Goal: Task Accomplishment & Management: Complete application form

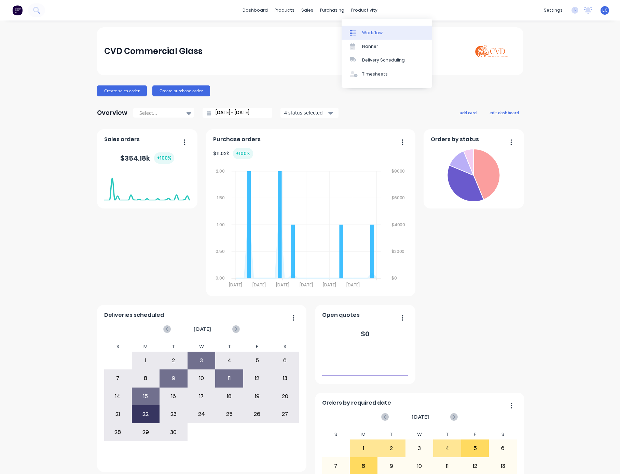
click at [363, 27] on link "Workflow" at bounding box center [387, 33] width 91 height 14
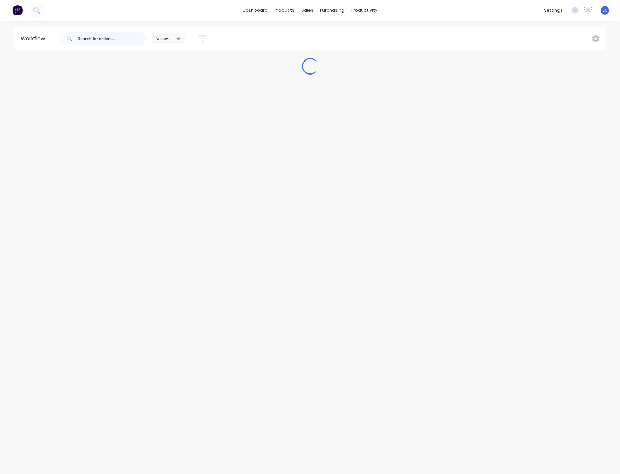
click at [106, 41] on input "text" at bounding box center [112, 39] width 68 height 14
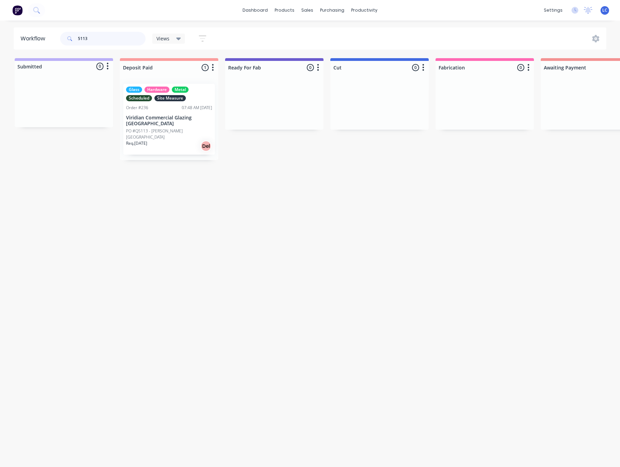
type input "5113"
click at [304, 8] on div "sales" at bounding box center [307, 10] width 19 height 10
click at [319, 33] on div "Sales Orders" at bounding box center [333, 33] width 28 height 6
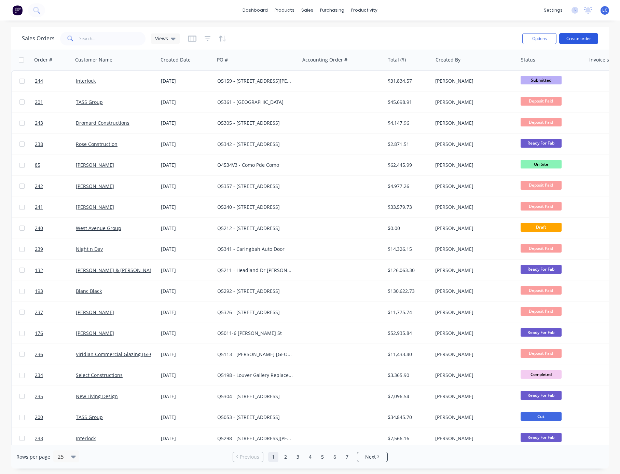
click at [570, 36] on button "Create order" at bounding box center [579, 38] width 39 height 11
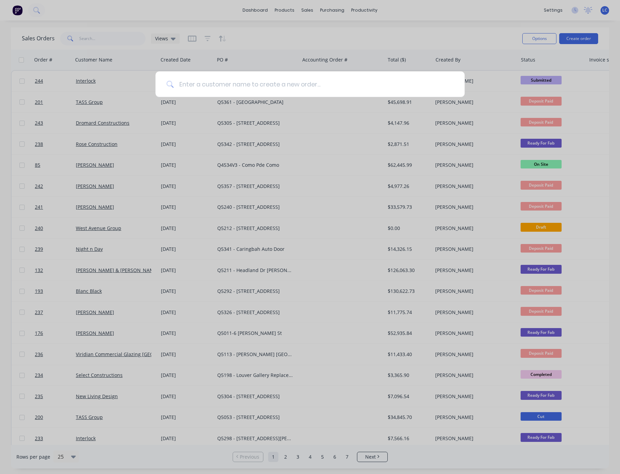
click at [196, 84] on input at bounding box center [314, 84] width 280 height 26
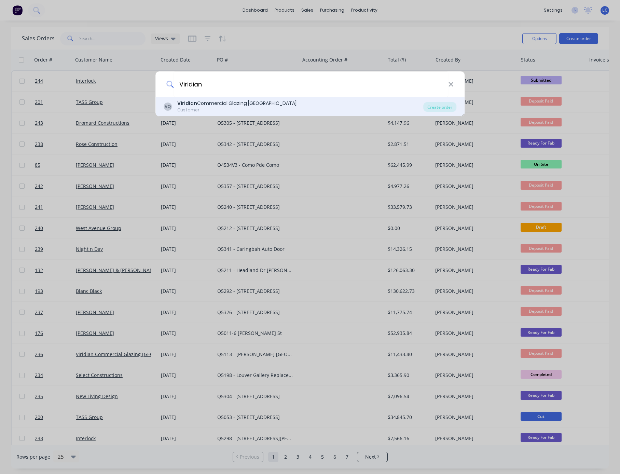
type input "Viridian"
click at [191, 103] on b "Viridian" at bounding box center [187, 103] width 20 height 7
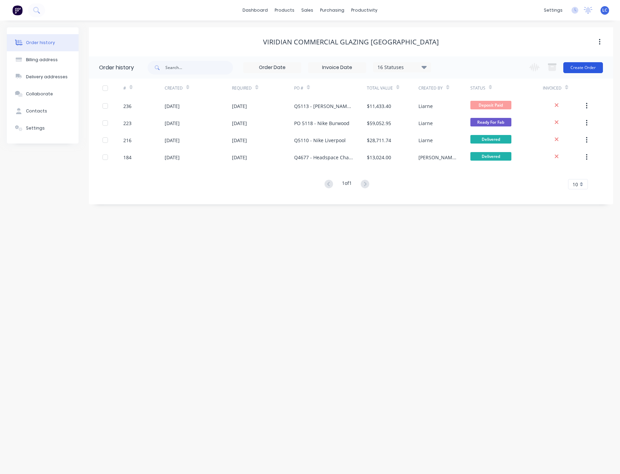
click at [579, 65] on button "Create Order" at bounding box center [584, 67] width 40 height 11
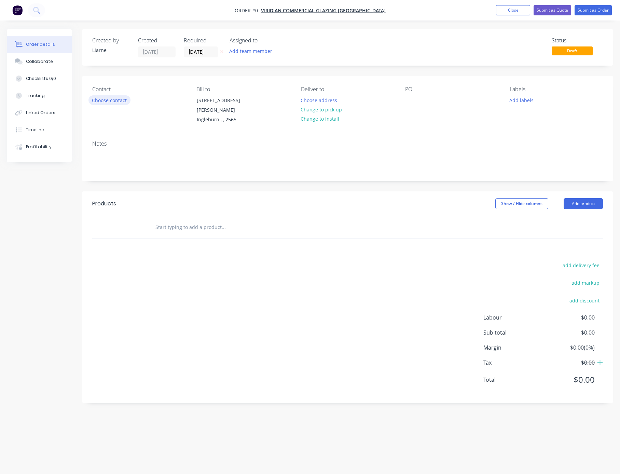
click at [118, 101] on button "Choose contact" at bounding box center [110, 99] width 42 height 9
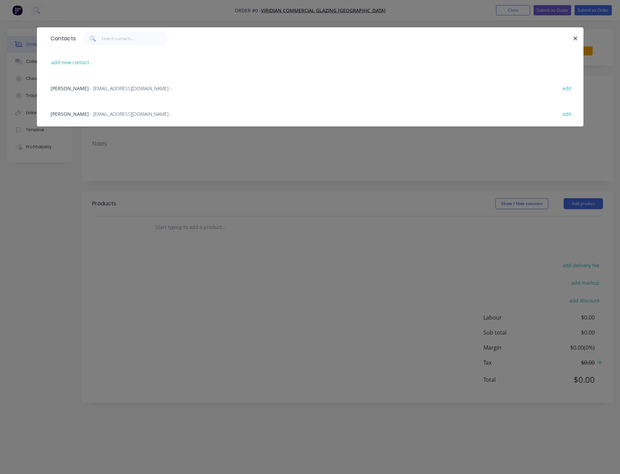
click at [92, 87] on span "- [EMAIL_ADDRESS][DOMAIN_NAME] -" at bounding box center [130, 88] width 81 height 6
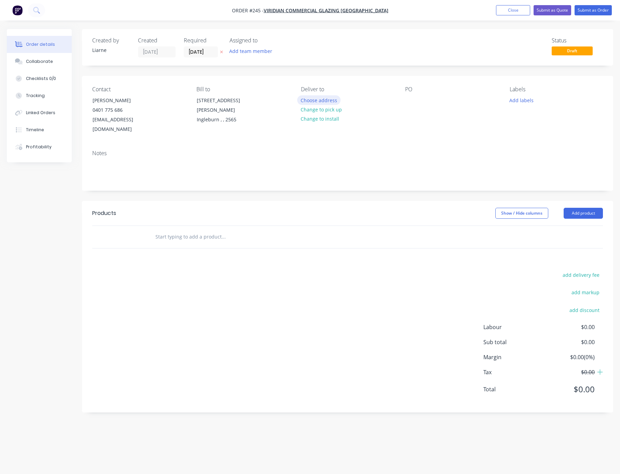
click at [316, 96] on button "Choose address" at bounding box center [319, 99] width 44 height 9
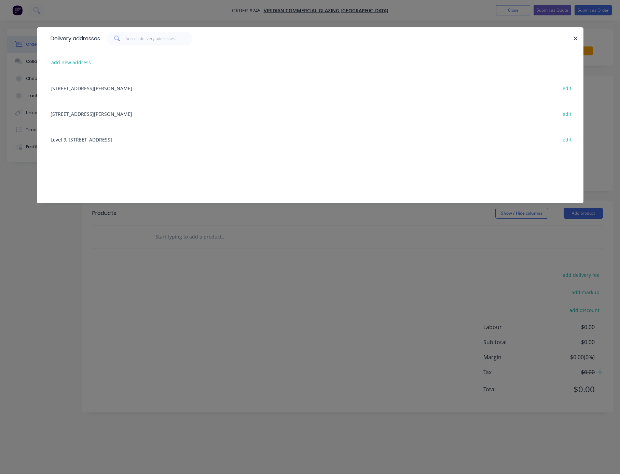
click at [69, 68] on div "add new address" at bounding box center [310, 63] width 526 height 26
click at [74, 65] on button "add new address" at bounding box center [71, 62] width 47 height 9
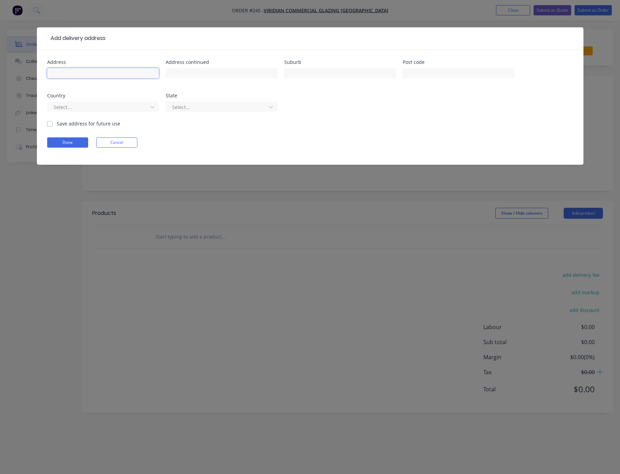
click at [79, 72] on input "text" at bounding box center [103, 73] width 112 height 10
type input "[PERSON_NAME]"
type input "C"
type input "366 [GEOGRAPHIC_DATA]"
type input "[GEOGRAPHIC_DATA]"
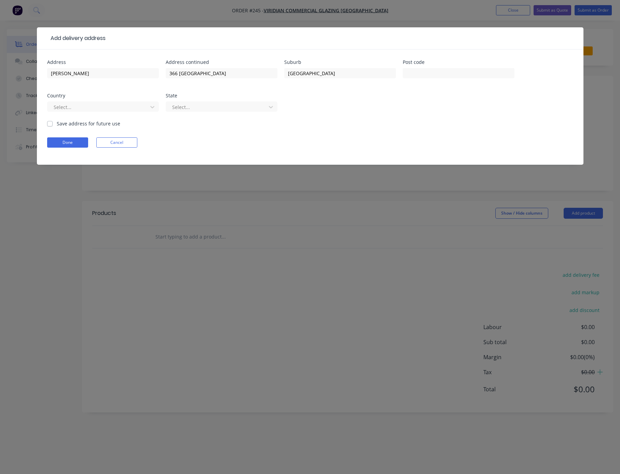
click at [57, 123] on label "Save address for future use" at bounding box center [89, 123] width 64 height 7
click at [51, 123] on input "Save address for future use" at bounding box center [49, 123] width 5 height 6
checkbox input "true"
click at [67, 144] on button "Done" at bounding box center [67, 142] width 41 height 10
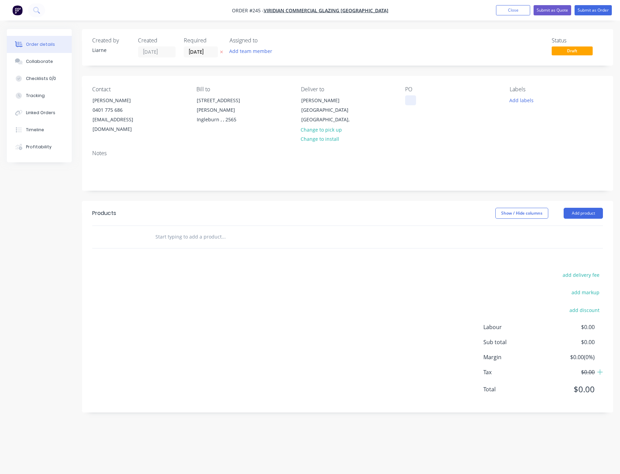
click at [407, 102] on div at bounding box center [410, 100] width 11 height 10
click at [221, 230] on input "text" at bounding box center [223, 237] width 137 height 14
drag, startPoint x: 169, startPoint y: 226, endPoint x: 162, endPoint y: 224, distance: 6.7
click at [168, 230] on input "text" at bounding box center [223, 237] width 137 height 14
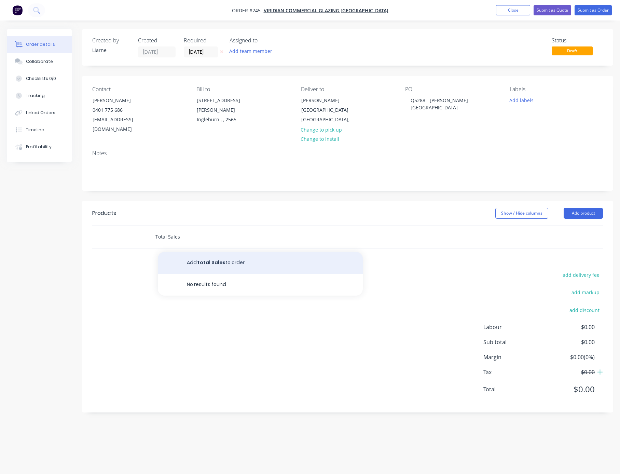
type input "Total Sales"
click at [201, 253] on button "Add Total Sales to order" at bounding box center [260, 263] width 205 height 22
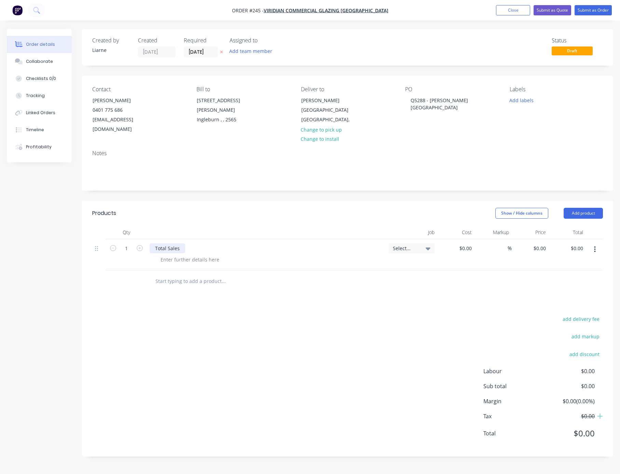
click at [176, 243] on div "Total Sales" at bounding box center [168, 248] width 36 height 10
click at [457, 239] on div at bounding box center [456, 254] width 37 height 31
type input "$13,939.81"
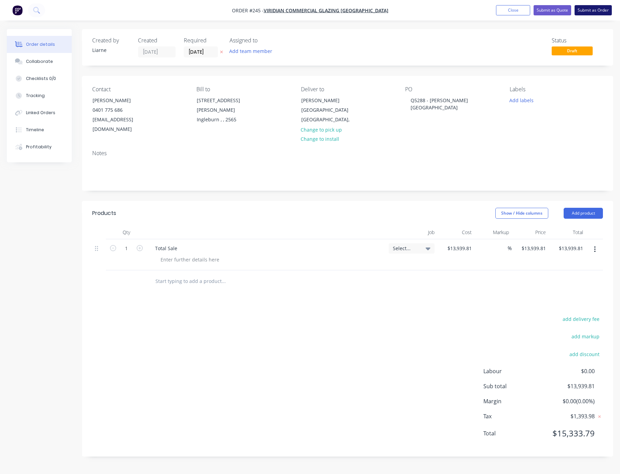
click at [586, 11] on button "Submit as Order" at bounding box center [593, 10] width 37 height 10
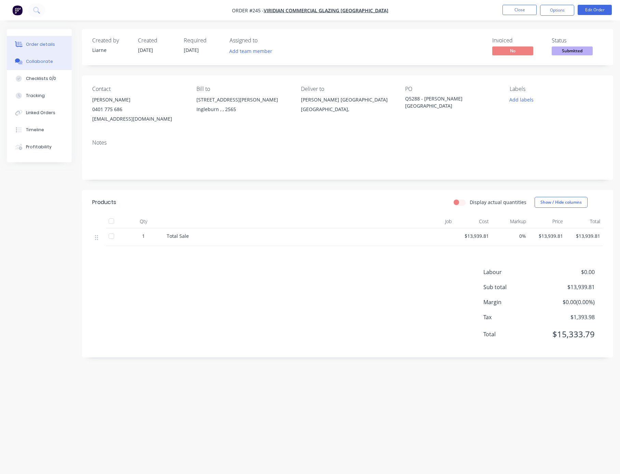
click at [50, 61] on button "Collaborate" at bounding box center [39, 61] width 65 height 17
